Goal: Task Accomplishment & Management: Use online tool/utility

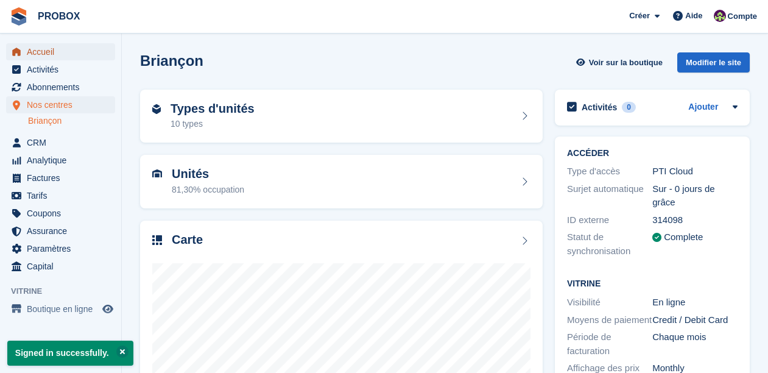
click at [59, 52] on span "Accueil" at bounding box center [63, 51] width 73 height 17
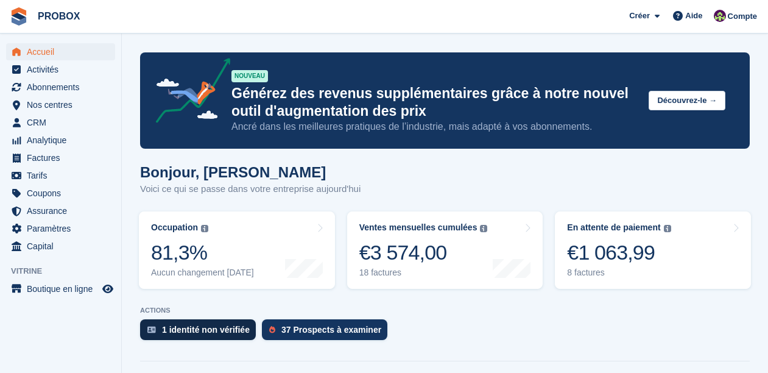
click at [219, 333] on div "1 identité non vérifiée" at bounding box center [206, 330] width 88 height 10
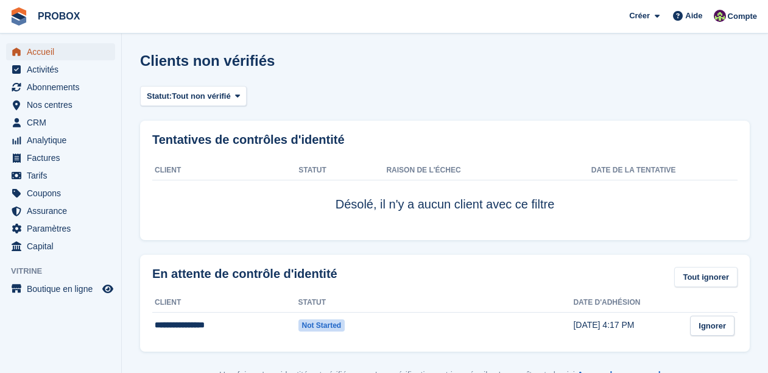
click at [41, 48] on span "Accueil" at bounding box center [63, 51] width 73 height 17
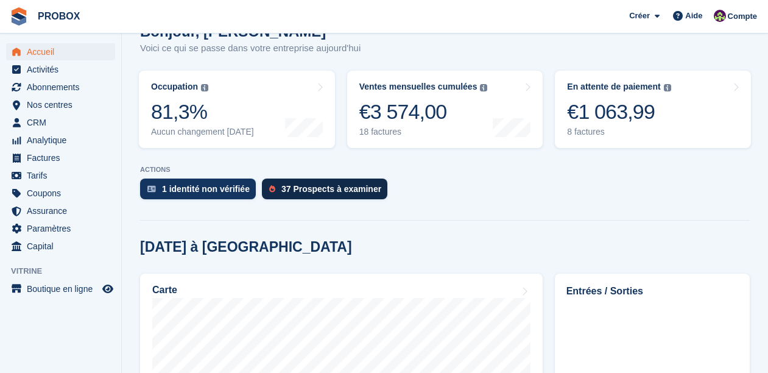
scroll to position [94, 0]
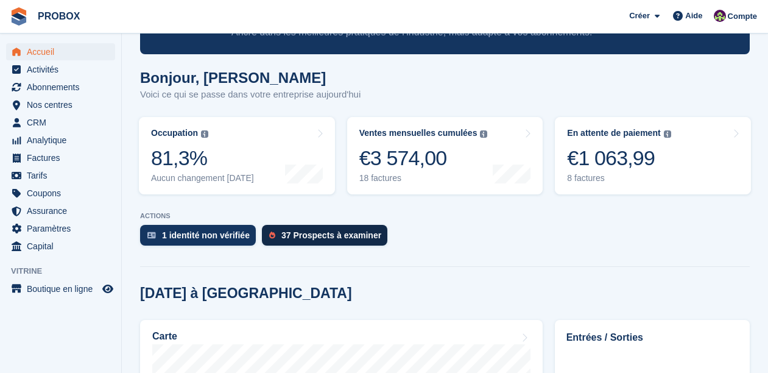
click at [330, 238] on div "37 Prospects à examiner" at bounding box center [331, 235] width 100 height 10
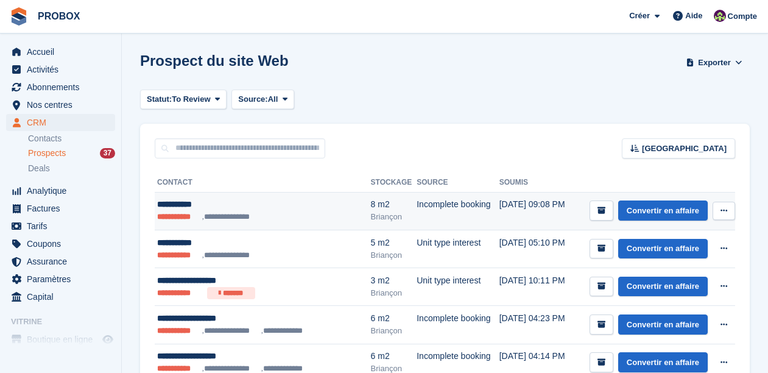
click at [245, 208] on div "**********" at bounding box center [252, 204] width 191 height 13
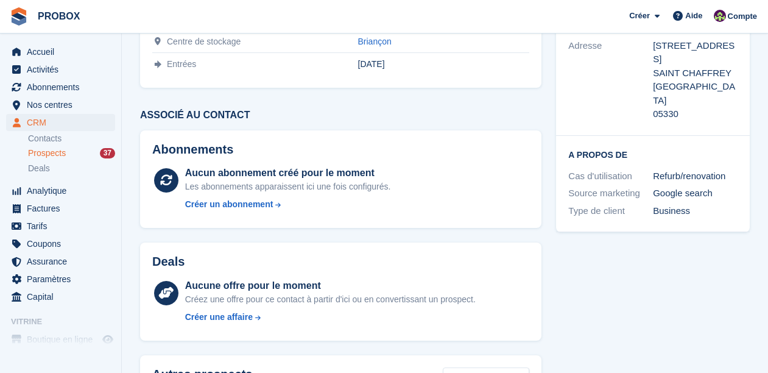
scroll to position [177, 0]
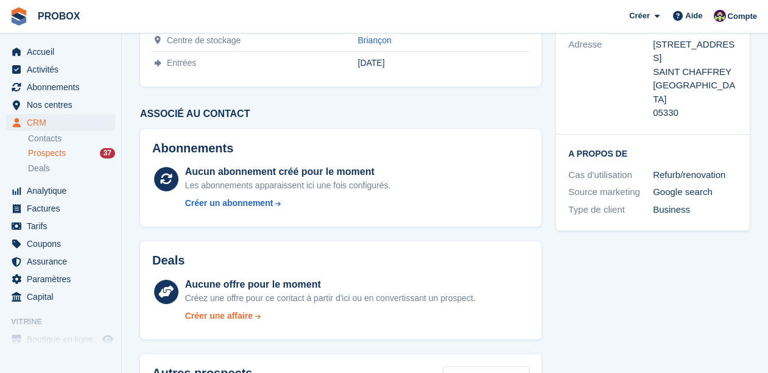
click at [244, 314] on div "Créer une affaire" at bounding box center [219, 315] width 68 height 13
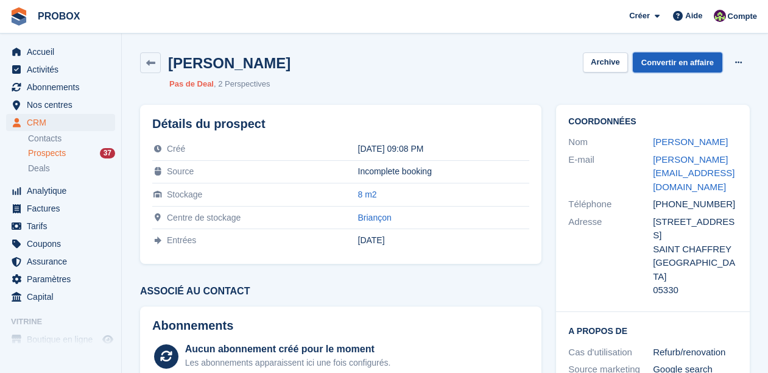
click at [679, 62] on link "Convertir en affaire" at bounding box center [678, 62] width 90 height 20
